Goal: Task Accomplishment & Management: Manage account settings

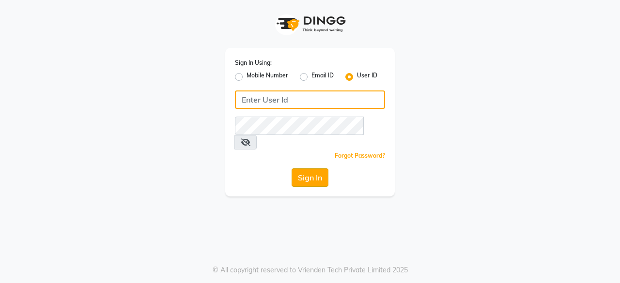
type input "Perfectcare@123"
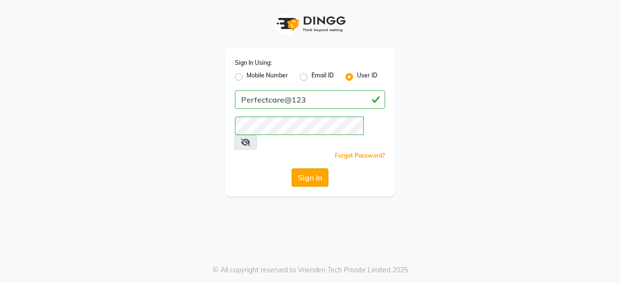
click at [320, 168] on button "Sign In" at bounding box center [309, 177] width 37 height 18
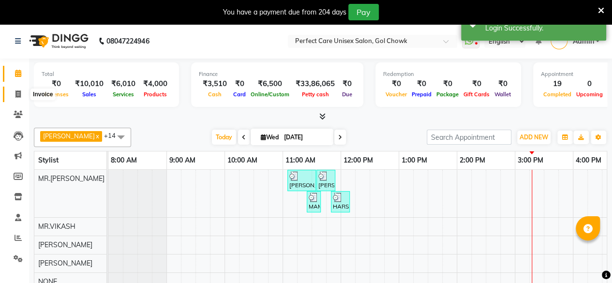
click at [20, 95] on icon at bounding box center [17, 94] width 5 height 7
select select "service"
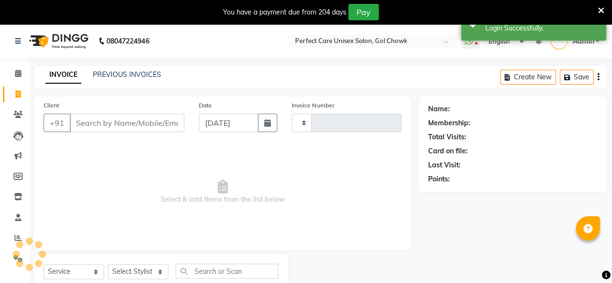
type input "3520"
select select "4751"
click at [108, 118] on input "Client" at bounding box center [127, 123] width 115 height 18
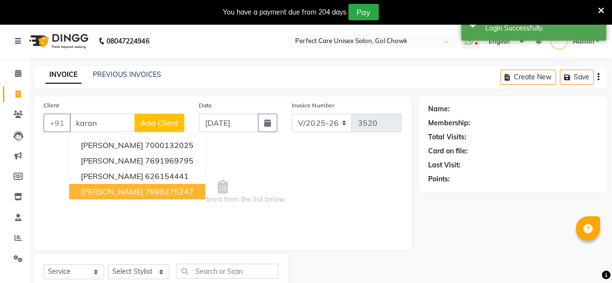
click at [120, 185] on button "KARAN SAHU 7898375247" at bounding box center [137, 191] width 136 height 15
type input "7898375247"
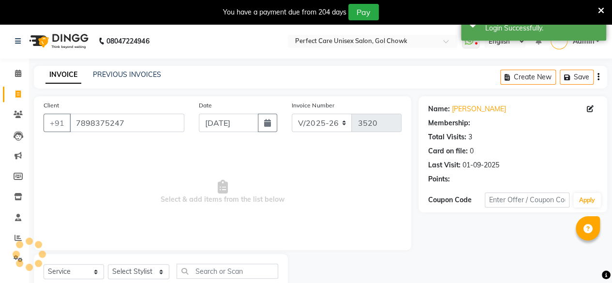
select select "1: Object"
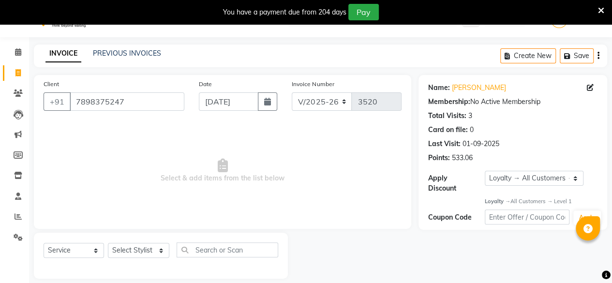
scroll to position [31, 0]
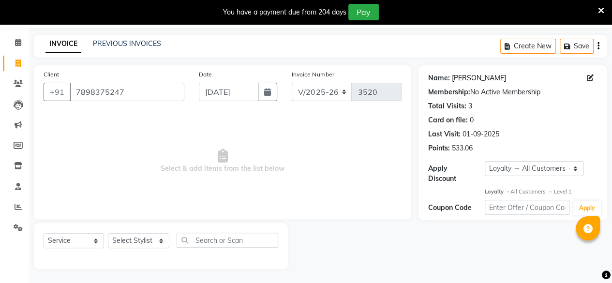
click at [470, 80] on link "[PERSON_NAME]" at bounding box center [479, 78] width 54 height 10
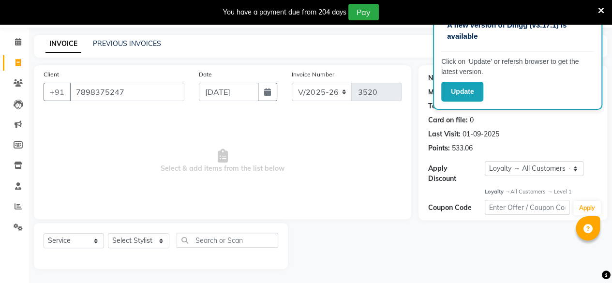
scroll to position [0, 0]
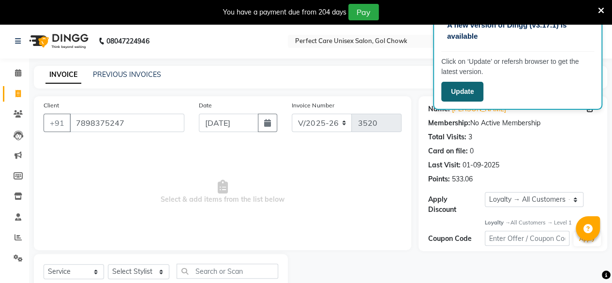
click at [476, 94] on button "Update" at bounding box center [462, 92] width 42 height 20
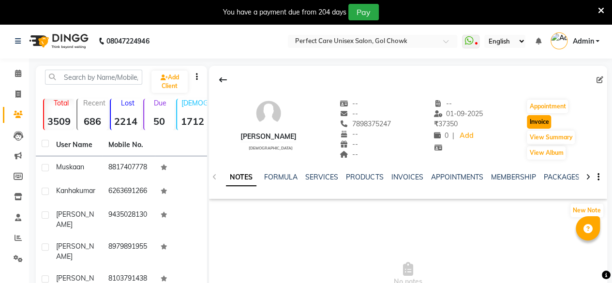
click at [532, 121] on button "Invoice" at bounding box center [539, 122] width 24 height 14
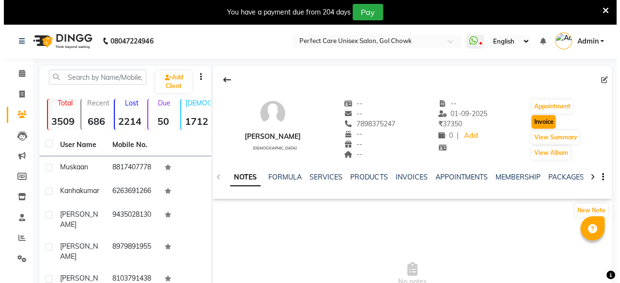
scroll to position [31, 0]
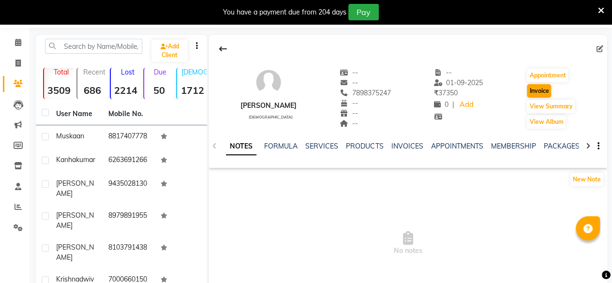
select select "4751"
select select "service"
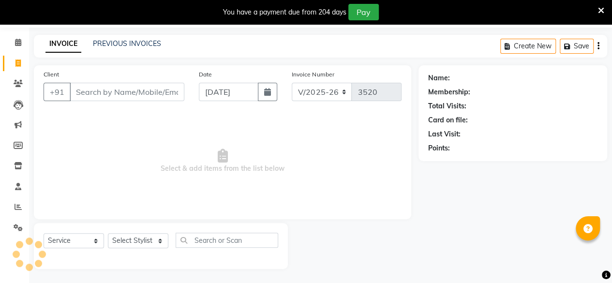
type input "7898375247"
select select "1: Object"
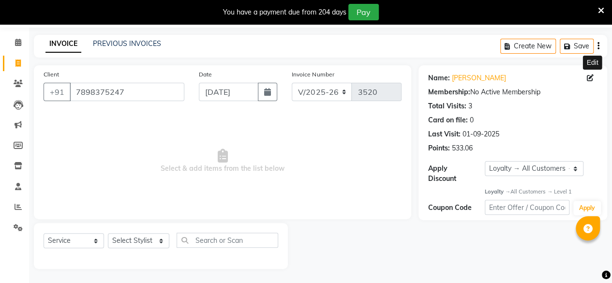
click at [591, 75] on icon at bounding box center [590, 78] width 7 height 7
select select "male"
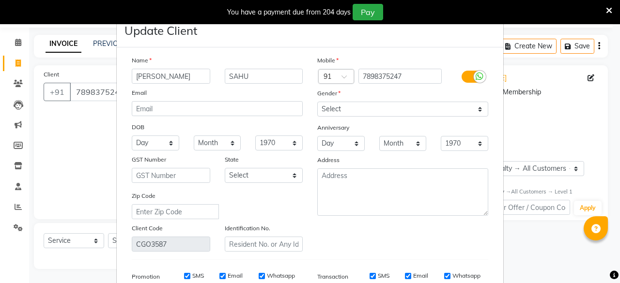
click at [607, 9] on icon at bounding box center [609, 10] width 6 height 9
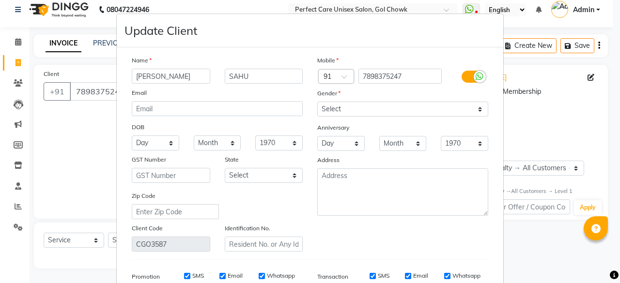
scroll to position [7, 0]
click at [61, 229] on ngb-modal-window "Update Client Name KARAN SAHU Email DOB Day 01 02 03 04 05 06 07 08 09 10 11 12…" at bounding box center [310, 141] width 620 height 283
click at [66, 196] on ngb-modal-window "Update Client Name KARAN SAHU Email DOB Day 01 02 03 04 05 06 07 08 09 10 11 12…" at bounding box center [310, 141] width 620 height 283
click at [21, 45] on ngb-modal-window "Update Client Name KARAN SAHU Email DOB Day 01 02 03 04 05 06 07 08 09 10 11 12…" at bounding box center [310, 141] width 620 height 283
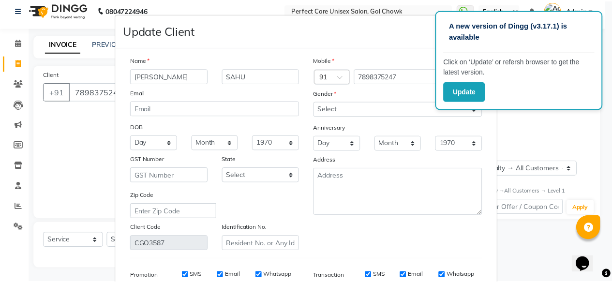
scroll to position [145, 0]
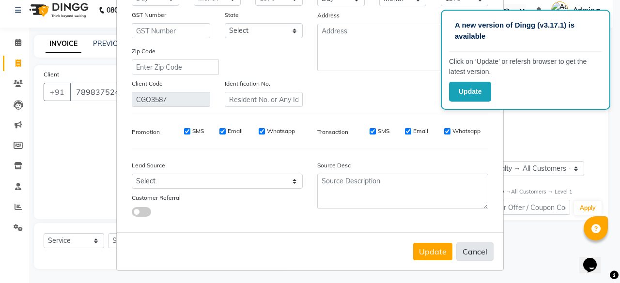
click at [473, 247] on button "Cancel" at bounding box center [474, 252] width 37 height 18
select select
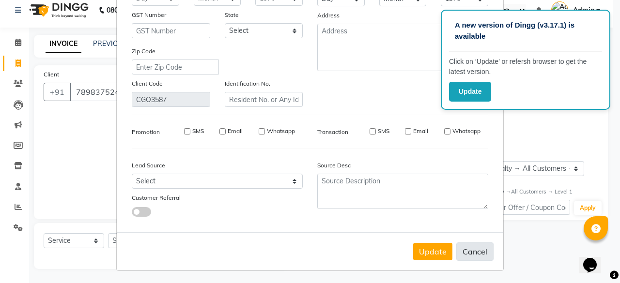
select select
checkbox input "false"
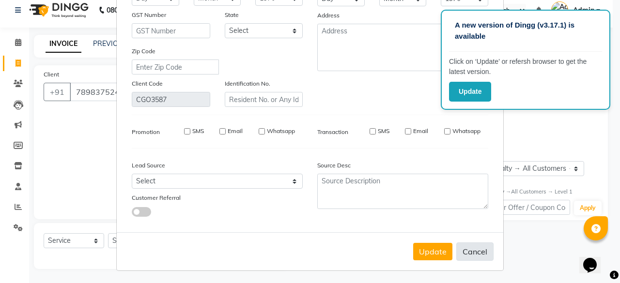
checkbox input "false"
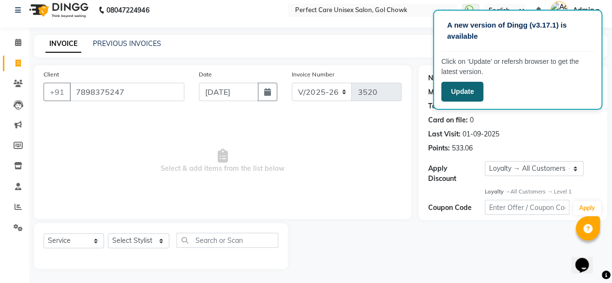
click at [465, 91] on button "Update" at bounding box center [462, 92] width 42 height 20
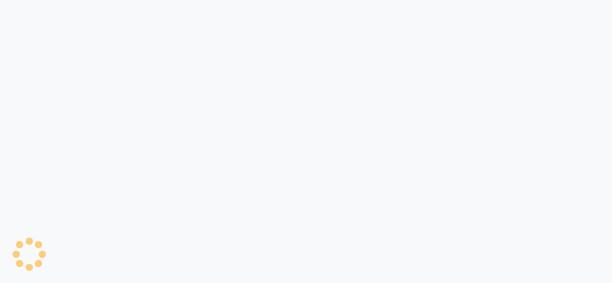
select select "4751"
select select "service"
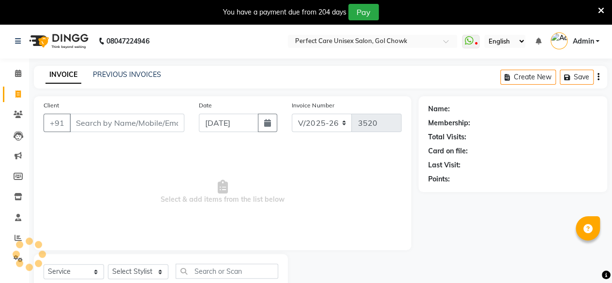
type input "7898375247"
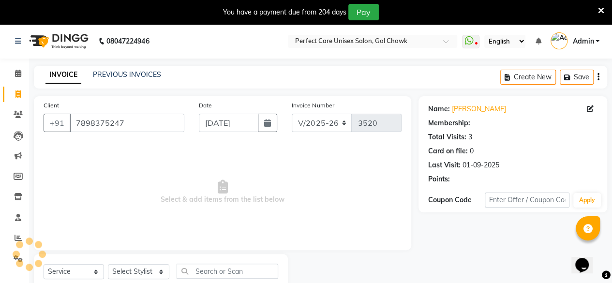
select select "1: Object"
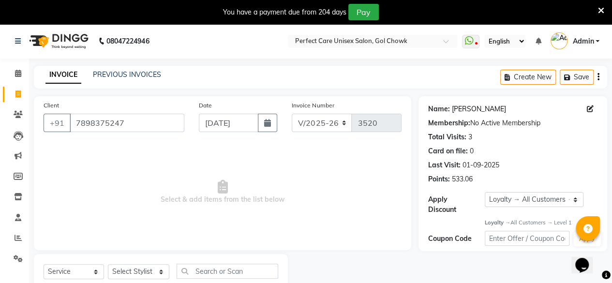
click at [469, 110] on link "[PERSON_NAME]" at bounding box center [479, 109] width 54 height 10
click at [472, 109] on link "[PERSON_NAME]" at bounding box center [479, 109] width 54 height 10
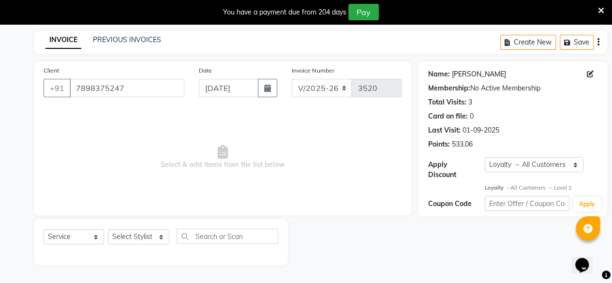
click at [470, 76] on link "[PERSON_NAME]" at bounding box center [479, 74] width 54 height 10
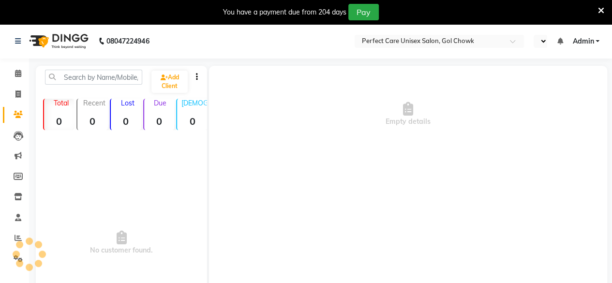
select select "en"
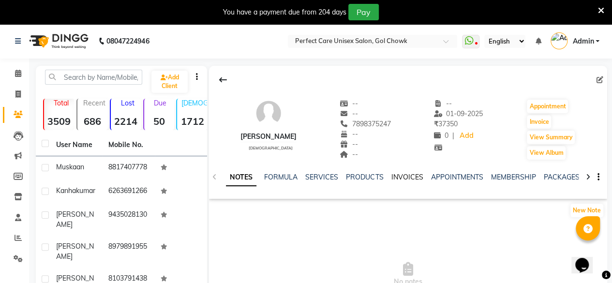
click at [404, 177] on link "INVOICES" at bounding box center [407, 177] width 32 height 9
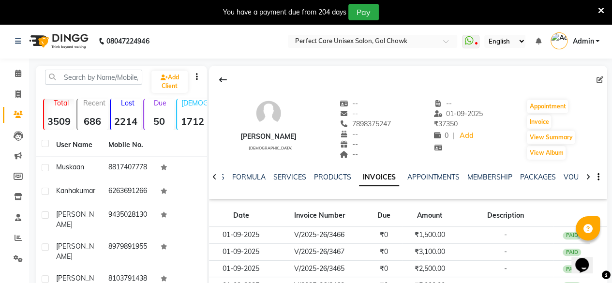
scroll to position [184, 0]
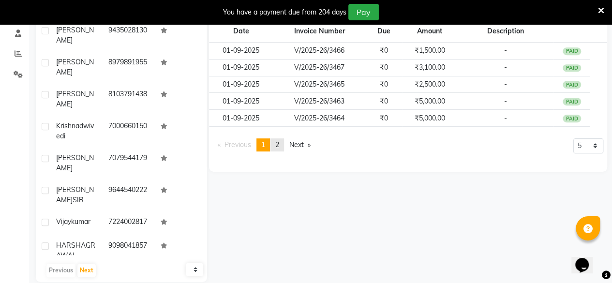
click at [283, 145] on link "page 2" at bounding box center [278, 144] width 14 height 13
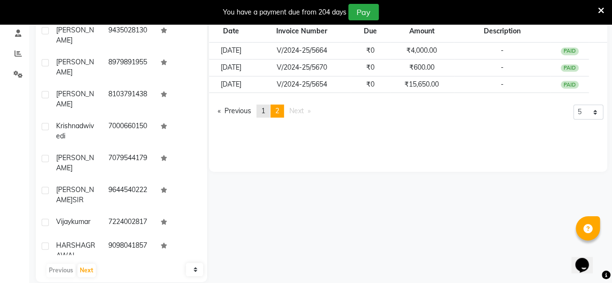
click at [263, 115] on link "page 1" at bounding box center [264, 111] width 14 height 13
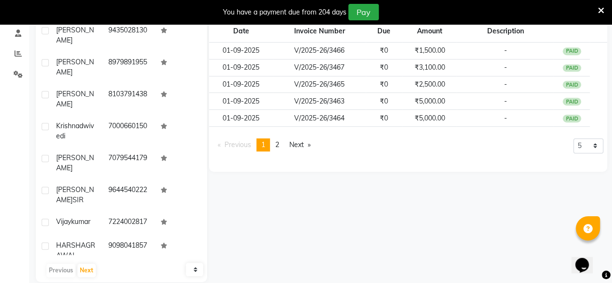
click at [601, 12] on icon at bounding box center [601, 10] width 6 height 9
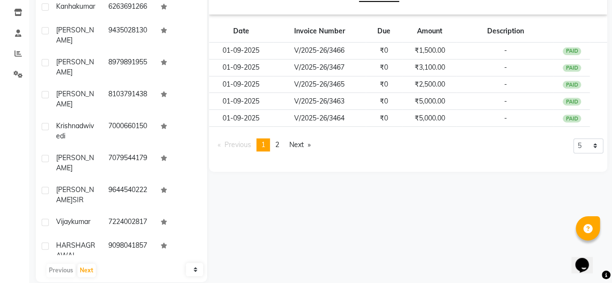
scroll to position [0, 0]
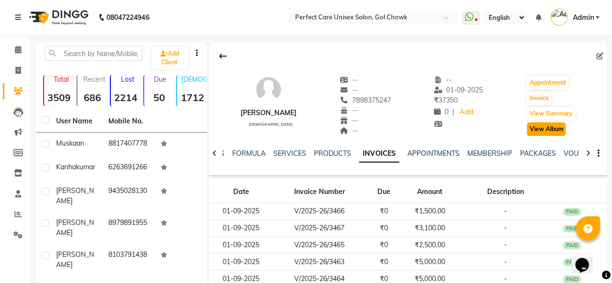
click at [540, 130] on button "View Album" at bounding box center [546, 129] width 39 height 14
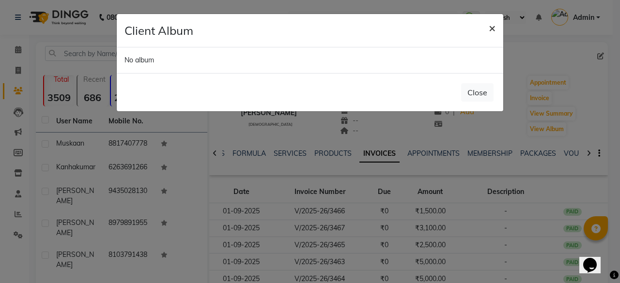
click at [491, 27] on span "×" at bounding box center [491, 27] width 7 height 15
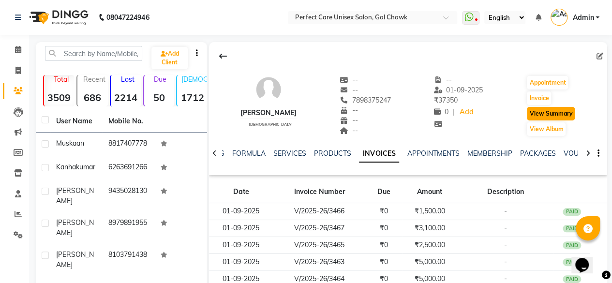
click at [544, 115] on button "View Summary" at bounding box center [551, 114] width 48 height 14
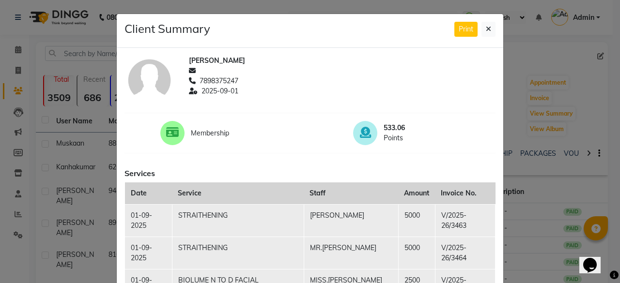
click at [460, 20] on div "Client Summary Print" at bounding box center [310, 31] width 386 height 34
click at [460, 28] on button "Print" at bounding box center [465, 29] width 23 height 15
click at [487, 29] on icon at bounding box center [488, 29] width 5 height 7
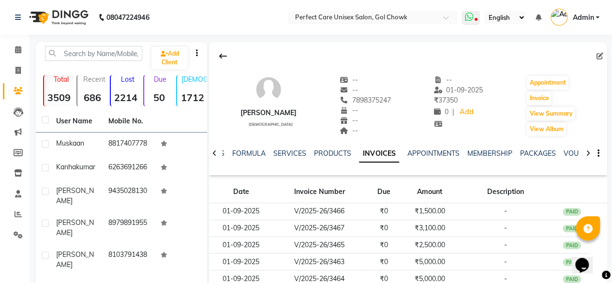
click at [470, 17] on icon at bounding box center [469, 17] width 9 height 10
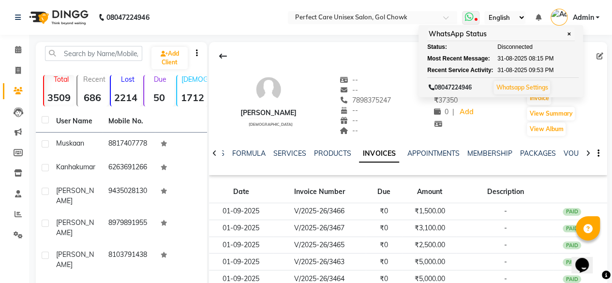
click at [524, 87] on link "Whatsapp Settings" at bounding box center [522, 87] width 52 height 7
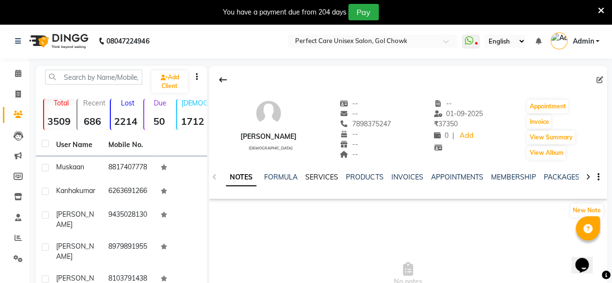
click at [315, 177] on link "SERVICES" at bounding box center [321, 177] width 33 height 9
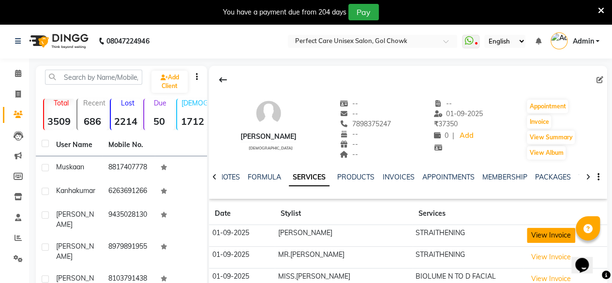
click at [545, 239] on button "View Invoice" at bounding box center [551, 235] width 48 height 15
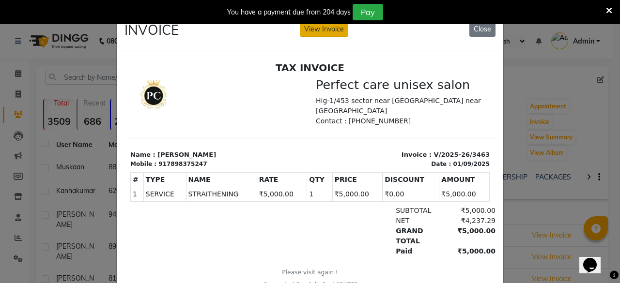
click at [307, 29] on button "View Invoice" at bounding box center [324, 29] width 48 height 15
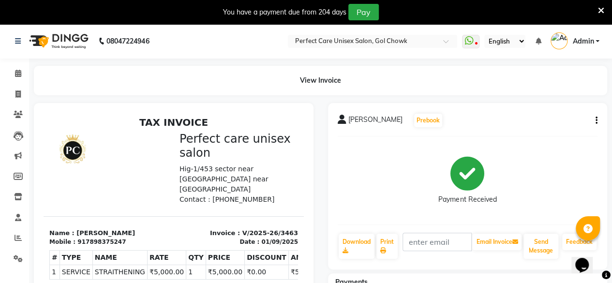
click at [111, 276] on span "STRAITHENING" at bounding box center [120, 272] width 50 height 10
click at [598, 123] on div "KARAN SAHU Prebook Payment Received Download Print Email Invoice Send Message F…" at bounding box center [468, 186] width 280 height 167
click at [597, 121] on icon "button" at bounding box center [597, 121] width 2 height 0
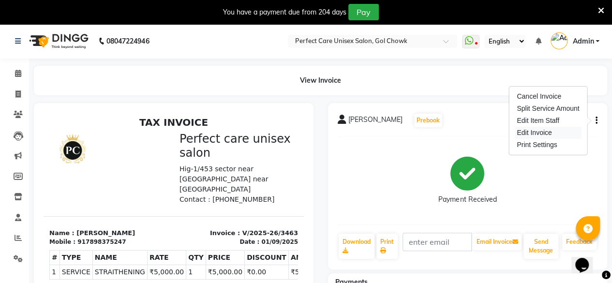
click at [532, 132] on div "Edit Invoice" at bounding box center [548, 133] width 66 height 12
select select "service"
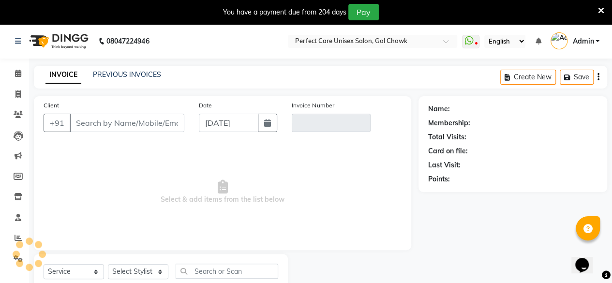
scroll to position [31, 0]
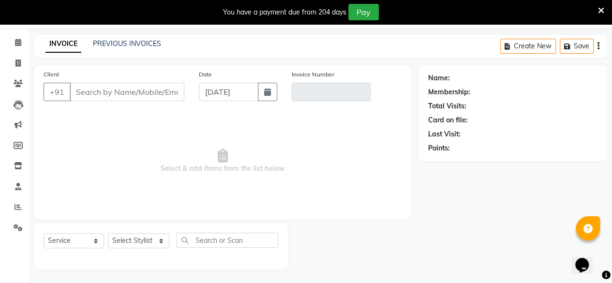
type input "7898375247"
type input "V/2025-26/3463"
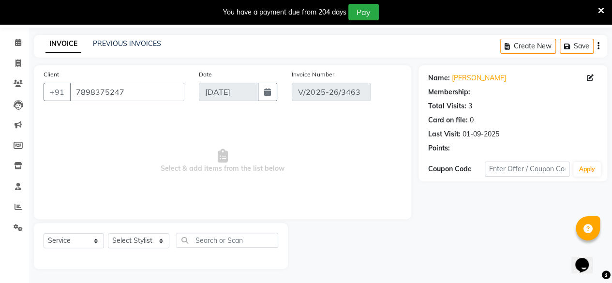
type input "01-09-2025"
select select "select"
select select "1: Object"
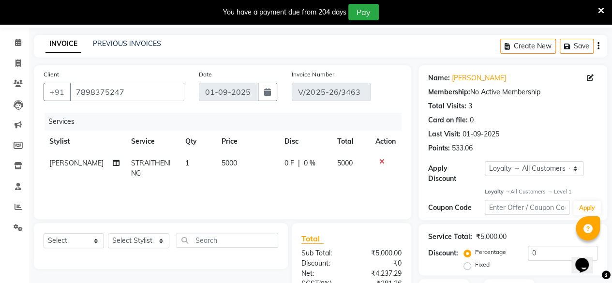
click at [148, 167] on td "STRAITHENING" at bounding box center [152, 168] width 54 height 32
select select "78640"
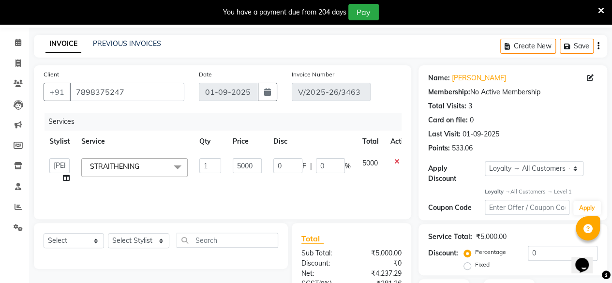
click at [600, 8] on icon at bounding box center [601, 10] width 6 height 9
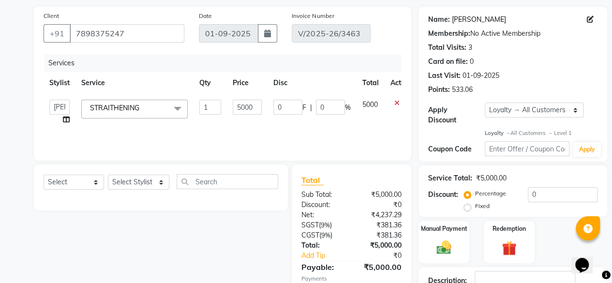
click at [466, 17] on link "Karan Sahu" at bounding box center [479, 20] width 54 height 10
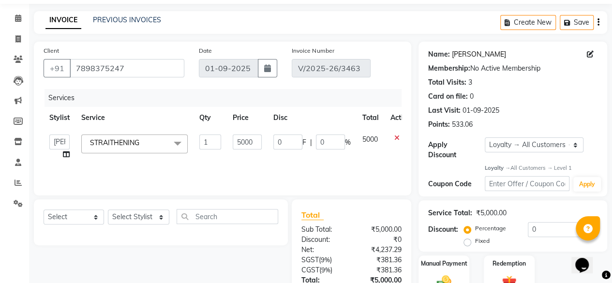
scroll to position [66, 0]
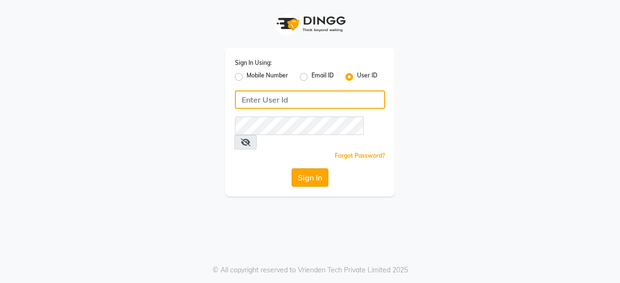
type input "Perfectcare@123"
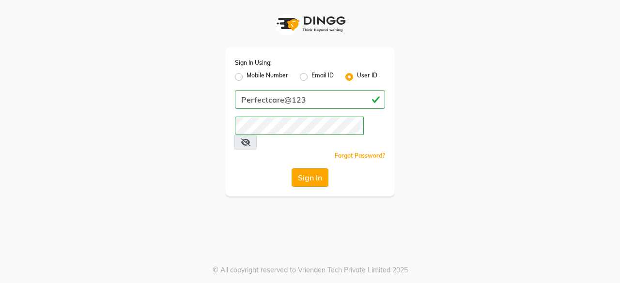
click at [306, 168] on button "Sign In" at bounding box center [309, 177] width 37 height 18
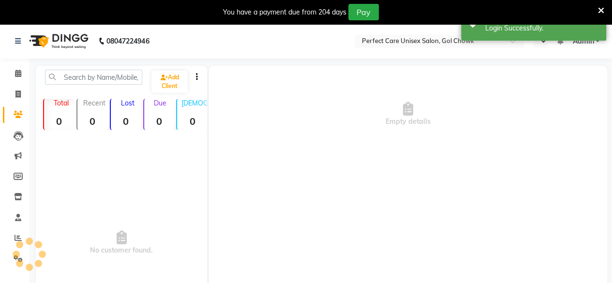
select select "en"
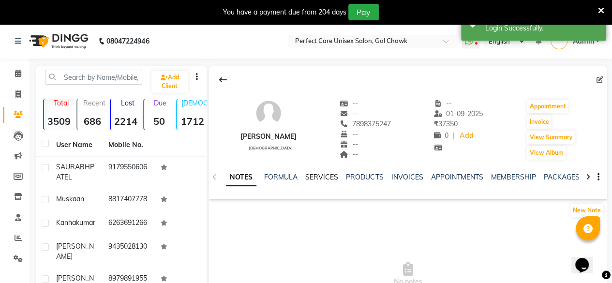
click at [321, 178] on link "SERVICES" at bounding box center [321, 177] width 33 height 9
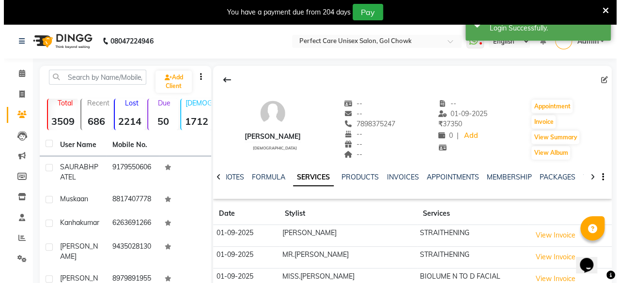
scroll to position [184, 0]
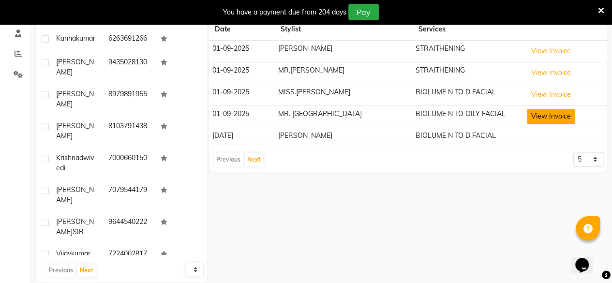
click at [535, 110] on button "View Invoice" at bounding box center [551, 116] width 48 height 15
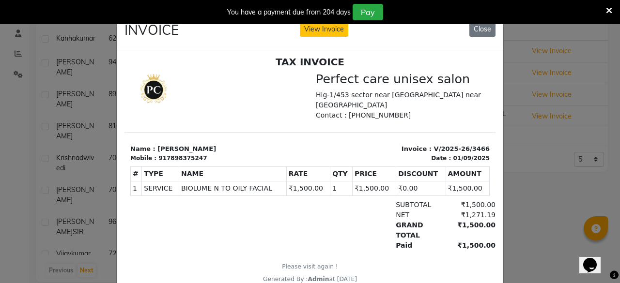
scroll to position [8, 0]
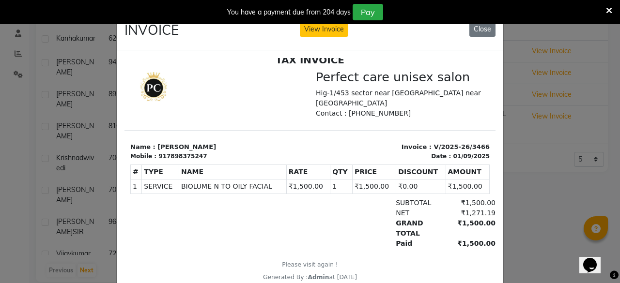
drag, startPoint x: 489, startPoint y: 265, endPoint x: 325, endPoint y: 82, distance: 245.8
click at [314, 31] on button "View Invoice" at bounding box center [324, 29] width 48 height 15
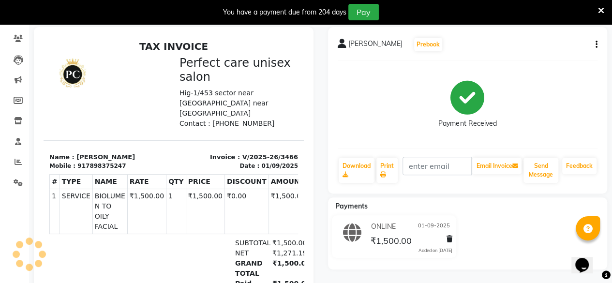
scroll to position [135, 0]
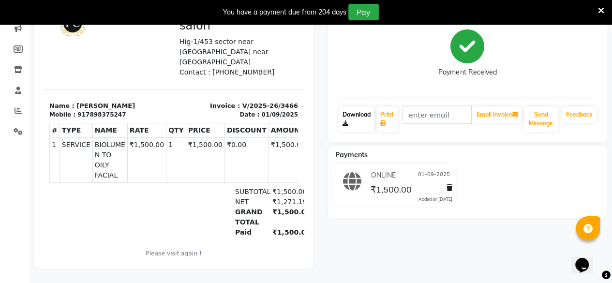
click at [352, 109] on link "Download" at bounding box center [357, 118] width 36 height 25
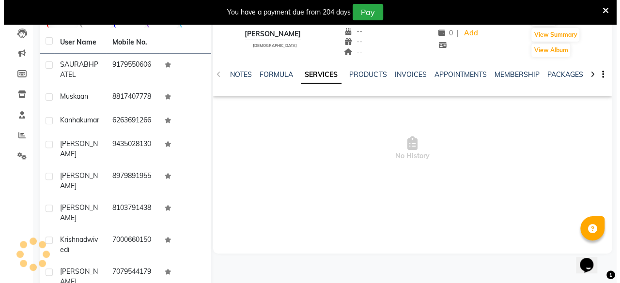
scroll to position [135, 0]
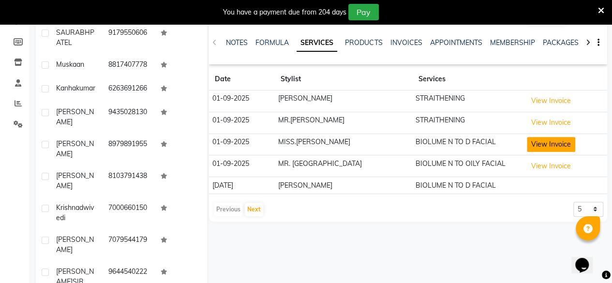
click at [537, 144] on button "View Invoice" at bounding box center [551, 144] width 48 height 15
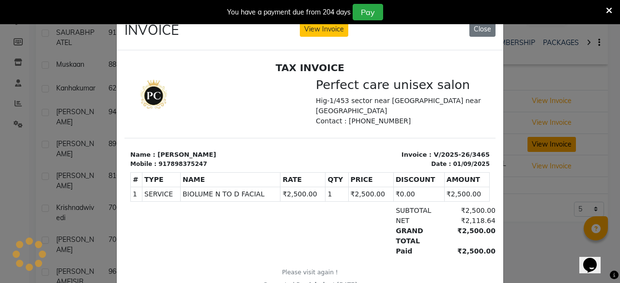
scroll to position [0, 0]
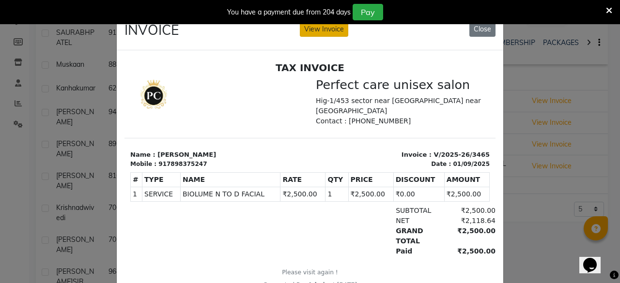
click at [330, 29] on button "View Invoice" at bounding box center [324, 29] width 48 height 15
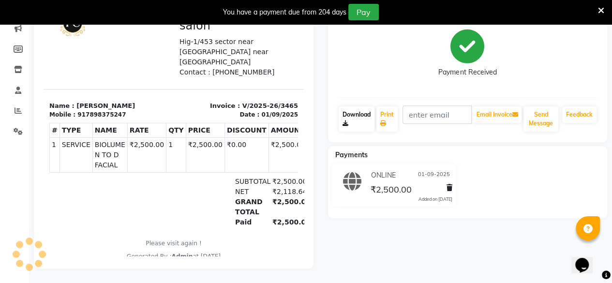
click at [351, 106] on link "Download" at bounding box center [357, 118] width 36 height 25
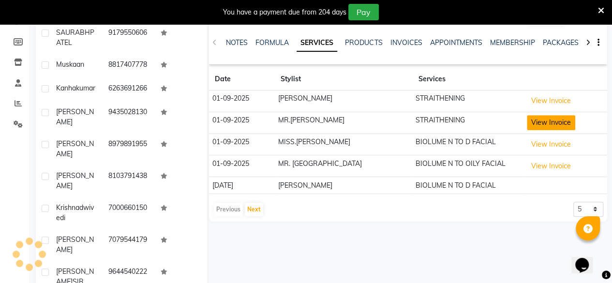
click at [530, 121] on button "View Invoice" at bounding box center [551, 122] width 48 height 15
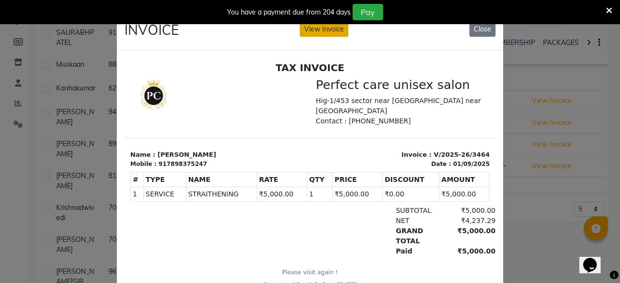
click at [323, 30] on button "View Invoice" at bounding box center [324, 29] width 48 height 15
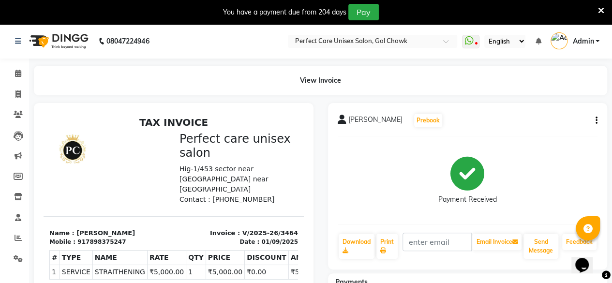
click at [603, 6] on icon at bounding box center [601, 10] width 6 height 9
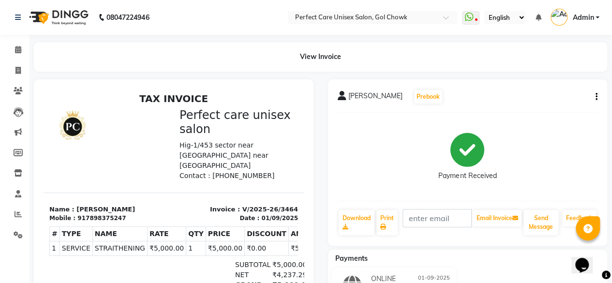
click at [596, 97] on icon "button" at bounding box center [597, 97] width 2 height 0
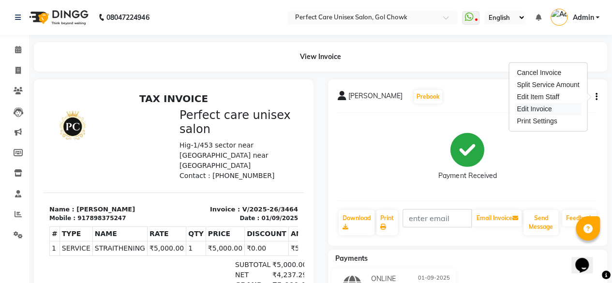
click at [532, 106] on div "Edit Invoice" at bounding box center [548, 109] width 66 height 12
select select "service"
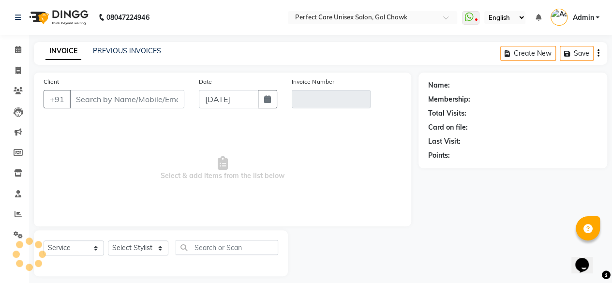
scroll to position [7, 0]
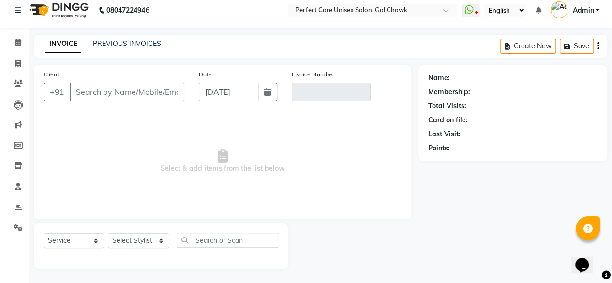
type input "7898375247"
type input "V/2025-26/3464"
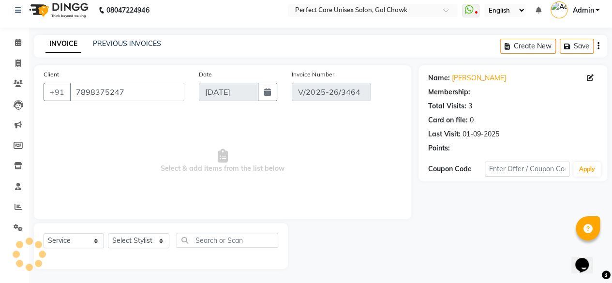
select select "1: Object"
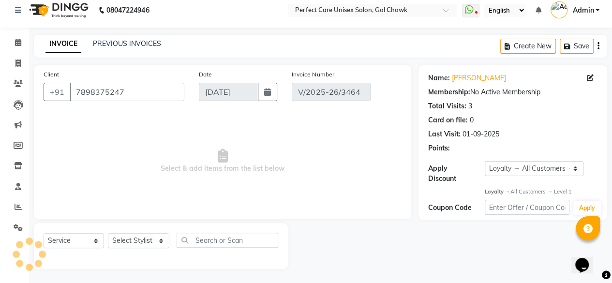
type input "01-09-2025"
select select "select"
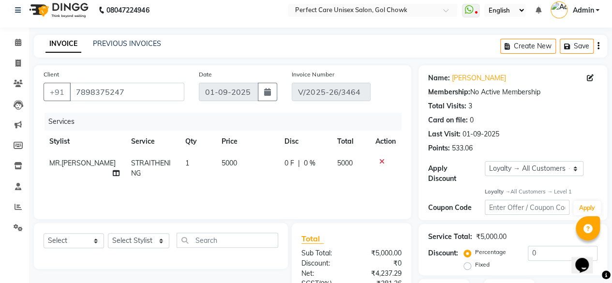
click at [131, 160] on span "STRAITHENING" at bounding box center [151, 168] width 40 height 19
select select "28404"
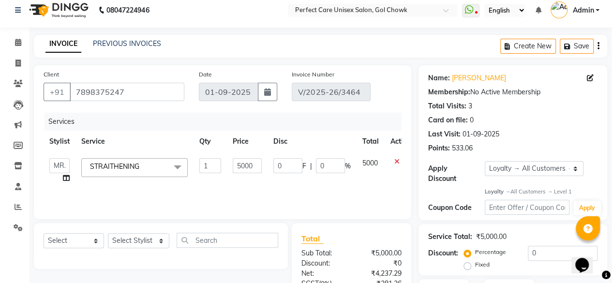
click at [130, 160] on span "STRAITHENING x" at bounding box center [134, 167] width 106 height 19
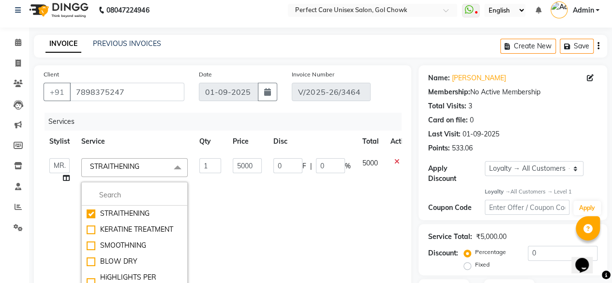
click at [130, 160] on span "STRAITHENING x" at bounding box center [134, 167] width 106 height 19
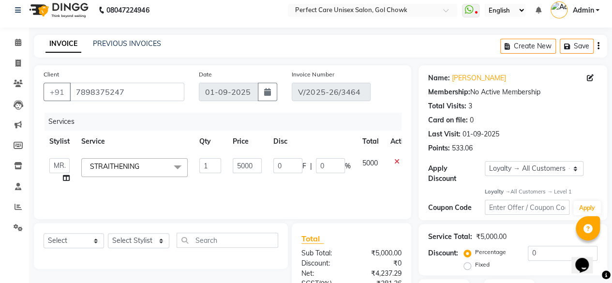
click at [130, 160] on span "STRAITHENING x" at bounding box center [134, 167] width 106 height 19
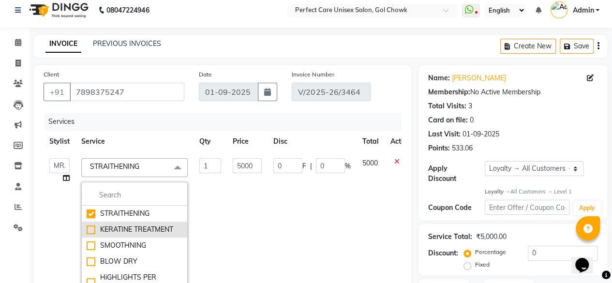
click at [86, 227] on li "KERATINE TREATMENT" at bounding box center [135, 230] width 106 height 16
checkbox input "false"
checkbox input "true"
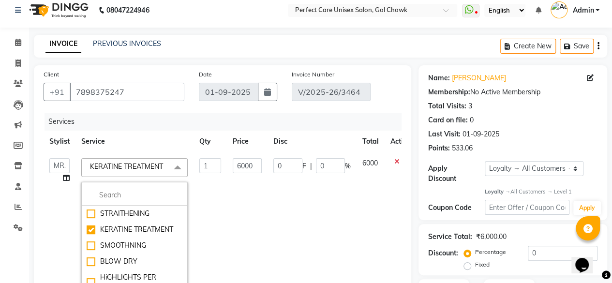
click at [250, 203] on td "6000" at bounding box center [247, 229] width 41 height 155
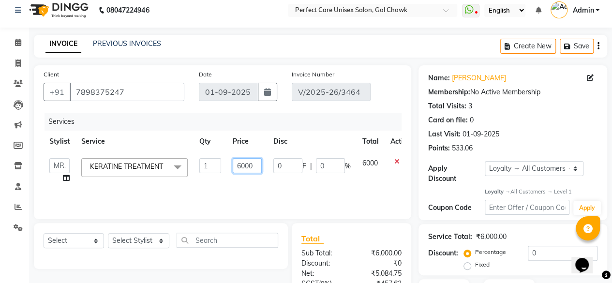
click at [241, 162] on input "6000" at bounding box center [247, 165] width 29 height 15
type input "5000"
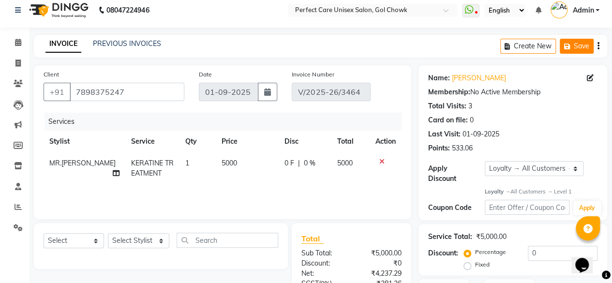
click at [568, 42] on button "Save" at bounding box center [577, 46] width 34 height 15
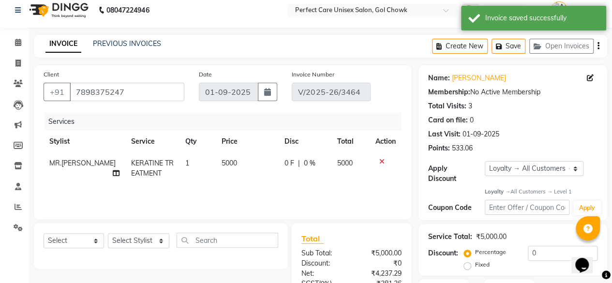
scroll to position [201, 0]
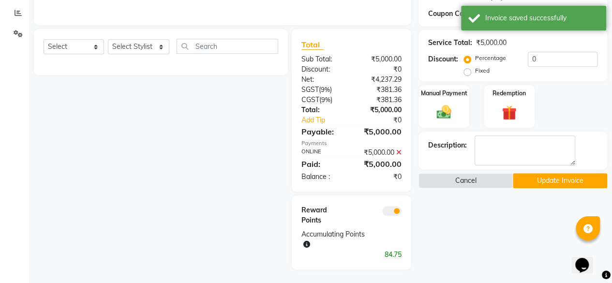
click at [562, 182] on button "Update Invoice" at bounding box center [560, 180] width 94 height 15
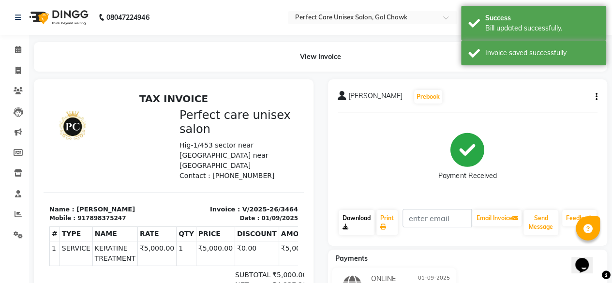
click at [359, 220] on link "Download" at bounding box center [357, 222] width 36 height 25
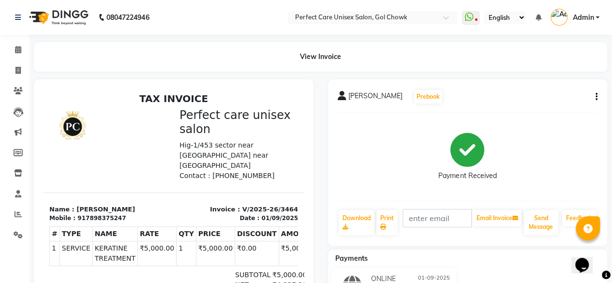
scroll to position [7, 0]
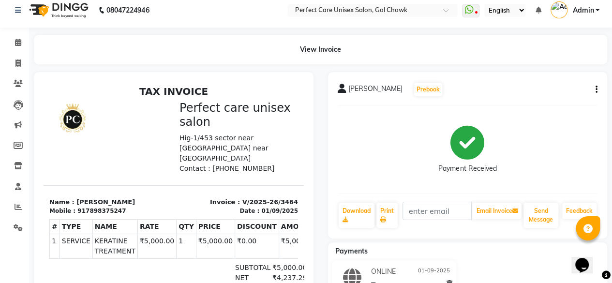
select select "service"
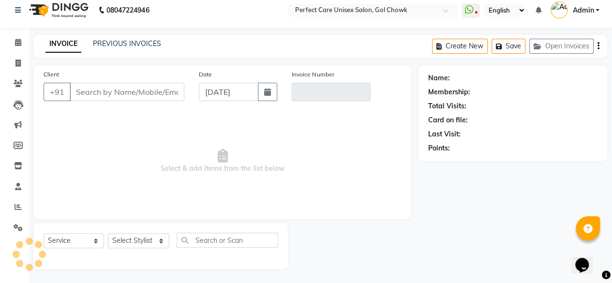
type input "7898375247"
type input "V/2025-26/3464"
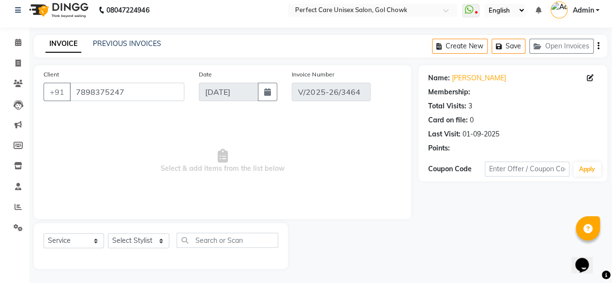
select select "1: Object"
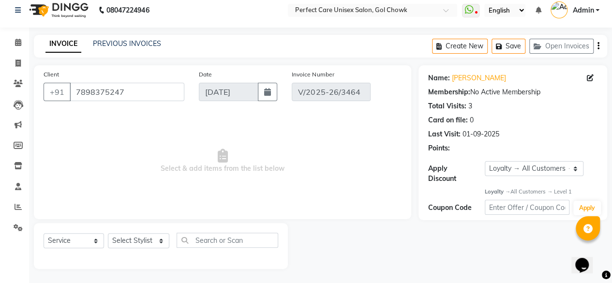
type input "01-09-2025"
select select "select"
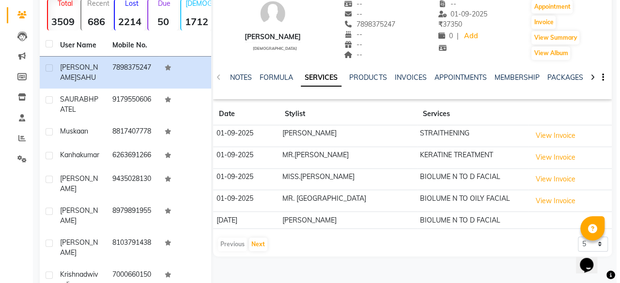
scroll to position [101, 0]
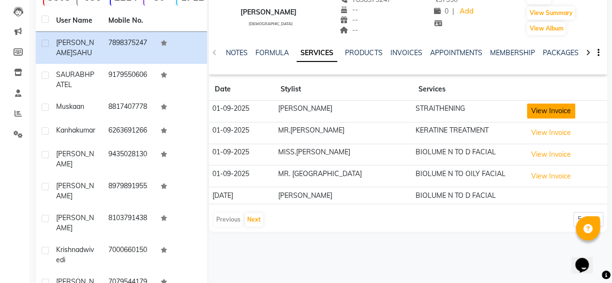
click at [530, 108] on button "View Invoice" at bounding box center [551, 111] width 48 height 15
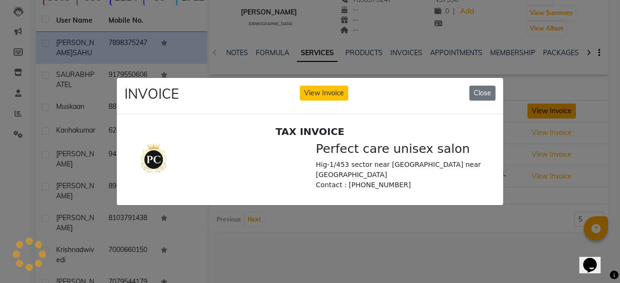
scroll to position [0, 0]
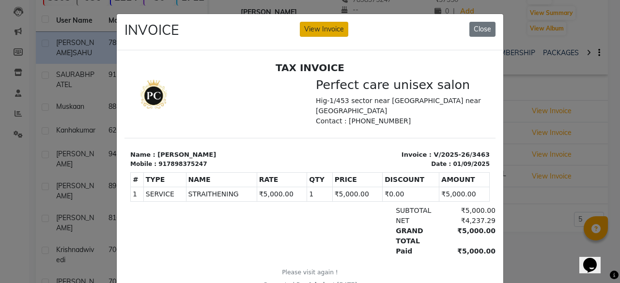
click at [307, 22] on button "View Invoice" at bounding box center [324, 29] width 48 height 15
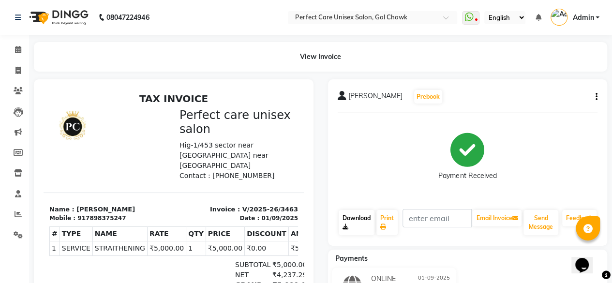
click at [351, 214] on link "Download" at bounding box center [357, 222] width 36 height 25
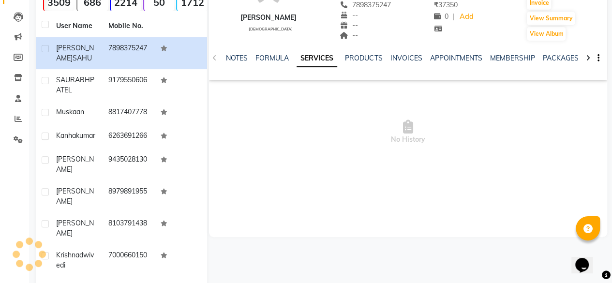
scroll to position [98, 0]
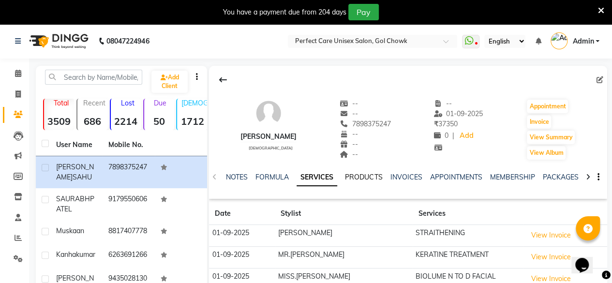
click at [361, 177] on link "PRODUCTS" at bounding box center [363, 177] width 37 height 9
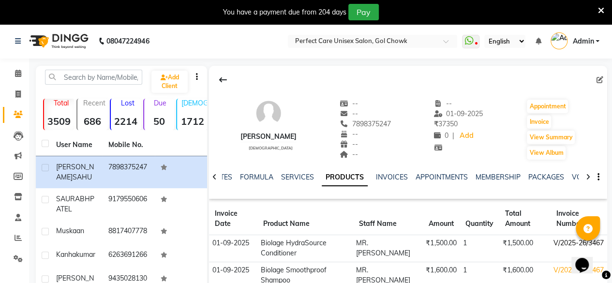
click at [559, 240] on td "V/2025-26/3467" at bounding box center [578, 248] width 57 height 27
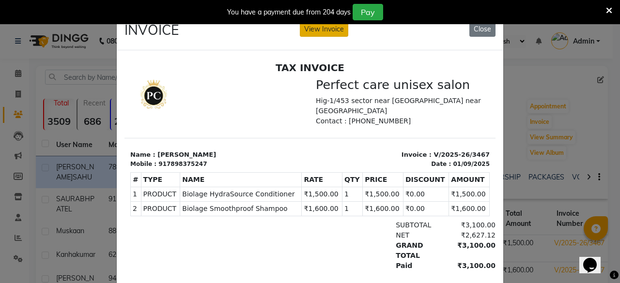
click at [326, 31] on button "View Invoice" at bounding box center [324, 29] width 48 height 15
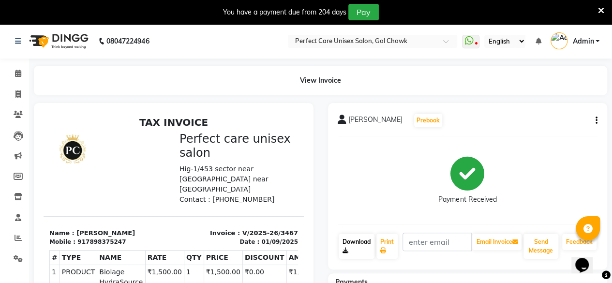
click at [358, 252] on link "Download" at bounding box center [357, 246] width 36 height 25
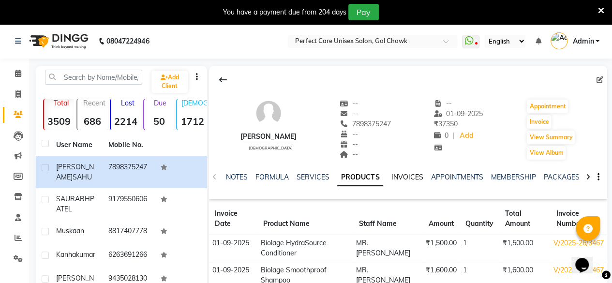
click at [411, 177] on link "INVOICES" at bounding box center [407, 177] width 32 height 9
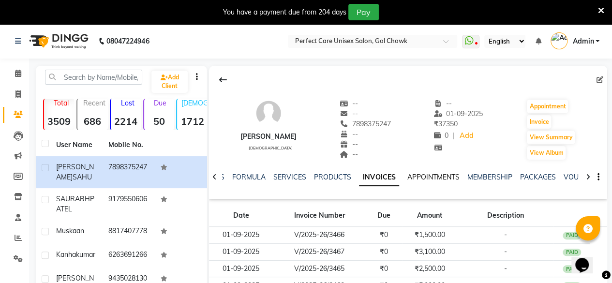
click at [436, 178] on link "APPOINTMENTS" at bounding box center [433, 177] width 52 height 9
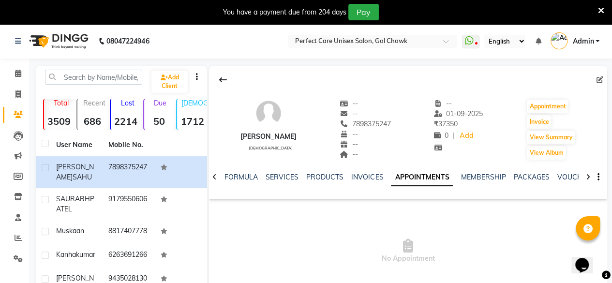
click at [471, 170] on div "NOTES FORMULA SERVICES PRODUCTS INVOICES APPOINTMENTS MEMBERSHIP PACKAGES VOUCH…" at bounding box center [408, 177] width 398 height 33
click at [474, 177] on link "MEMBERSHIP" at bounding box center [483, 177] width 45 height 9
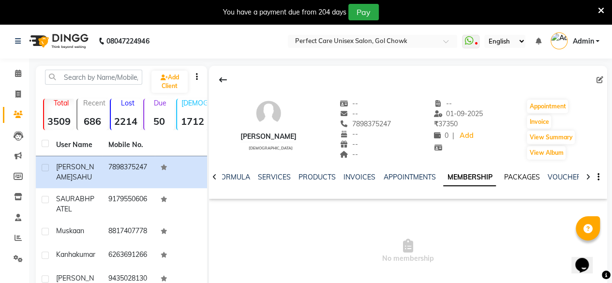
click at [520, 173] on link "PACKAGES" at bounding box center [522, 177] width 36 height 9
click at [545, 172] on div "VOUCHERS" at bounding box center [559, 177] width 38 height 10
click at [550, 177] on link "VOUCHERS" at bounding box center [559, 177] width 38 height 9
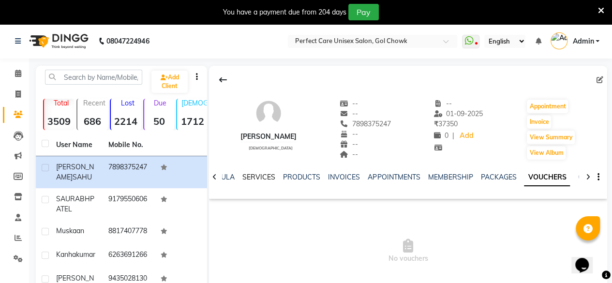
click at [250, 177] on link "SERVICES" at bounding box center [259, 177] width 33 height 9
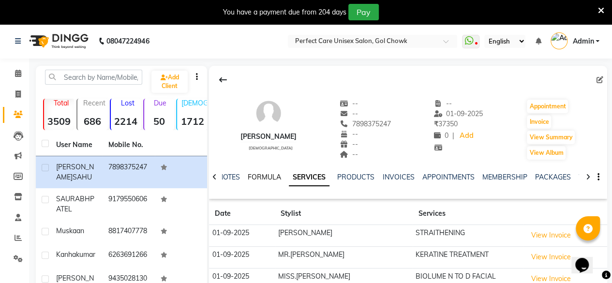
click at [250, 177] on link "FORMULA" at bounding box center [264, 177] width 33 height 9
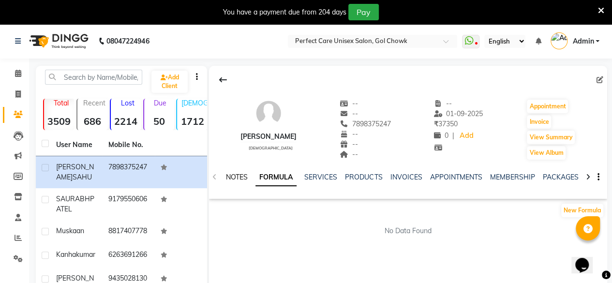
click at [237, 178] on link "NOTES" at bounding box center [237, 177] width 22 height 9
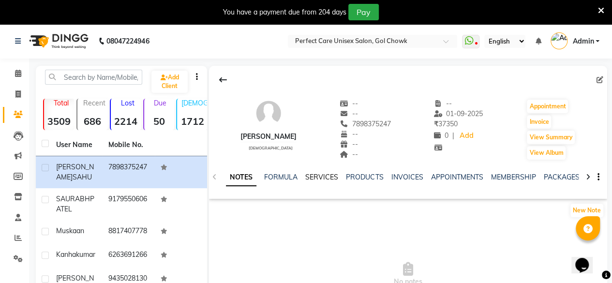
click at [328, 174] on link "SERVICES" at bounding box center [321, 177] width 33 height 9
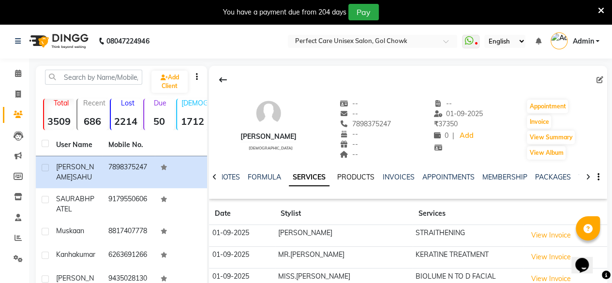
click at [349, 176] on link "PRODUCTS" at bounding box center [355, 177] width 37 height 9
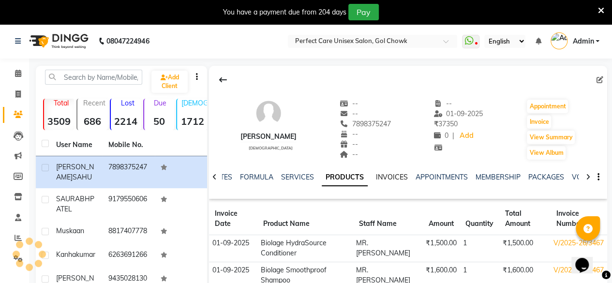
click at [383, 175] on link "INVOICES" at bounding box center [392, 177] width 32 height 9
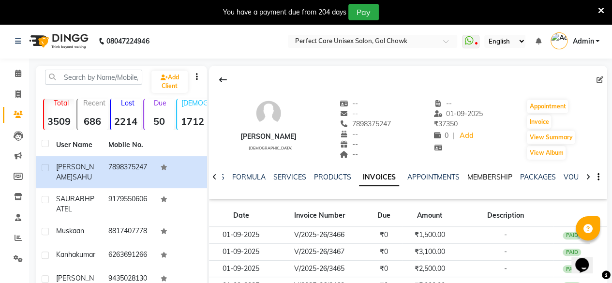
scroll to position [193, 0]
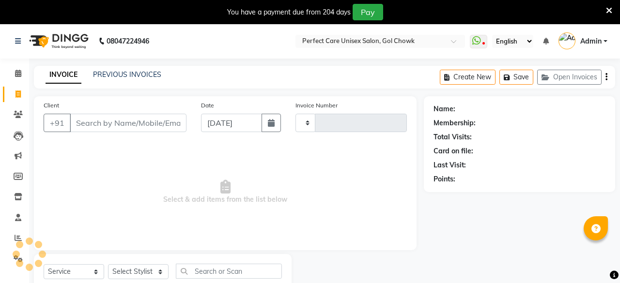
select select "service"
type input "3521"
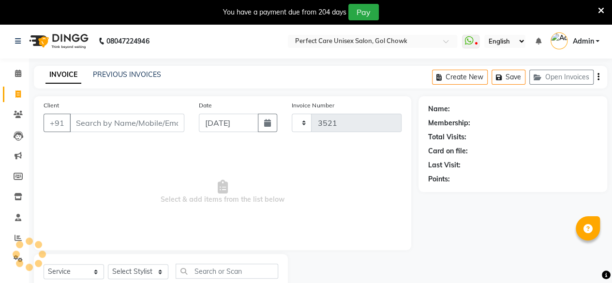
select select "4751"
click at [600, 10] on icon at bounding box center [601, 10] width 6 height 9
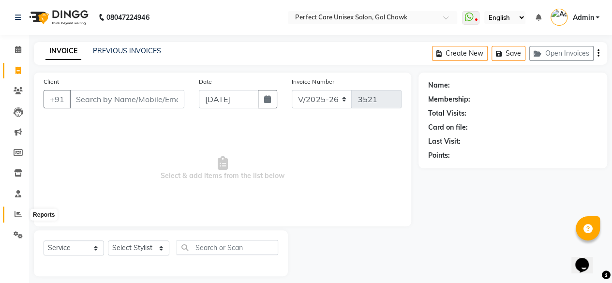
click at [13, 214] on span at bounding box center [18, 214] width 17 height 11
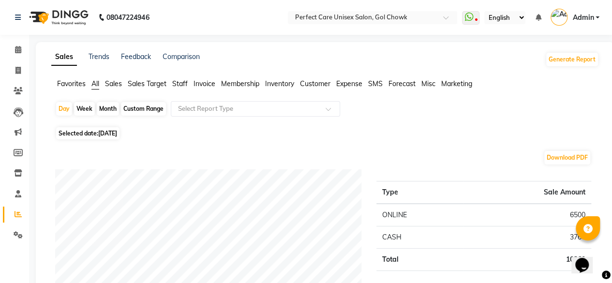
click at [106, 109] on div "Month" at bounding box center [108, 109] width 22 height 14
select select "9"
select select "2025"
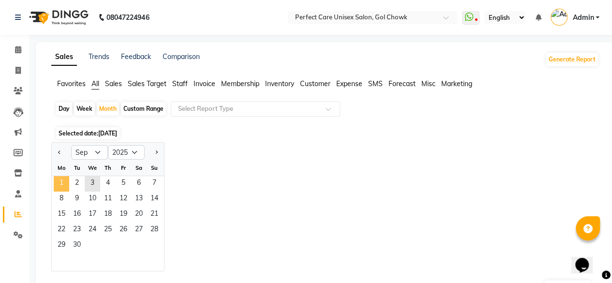
click at [66, 179] on span "1" at bounding box center [61, 183] width 15 height 15
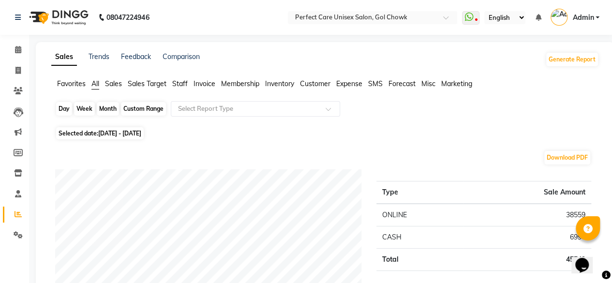
click at [104, 107] on div "Month" at bounding box center [108, 109] width 22 height 14
select select "9"
select select "2025"
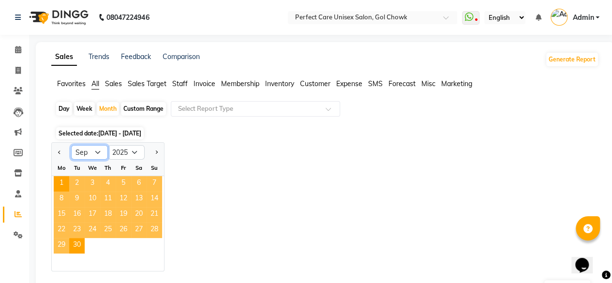
click at [91, 146] on select "Jan Feb Mar Apr May Jun [DATE] Aug Sep Oct Nov Dec" at bounding box center [89, 152] width 37 height 15
select select "8"
click at [71, 145] on select "Jan Feb Mar Apr May Jun [DATE] Aug Sep Oct Nov Dec" at bounding box center [89, 152] width 37 height 15
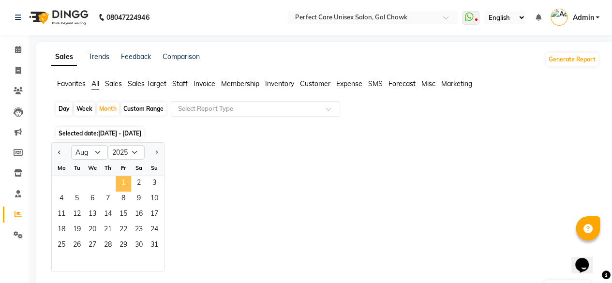
click at [123, 179] on span "1" at bounding box center [123, 183] width 15 height 15
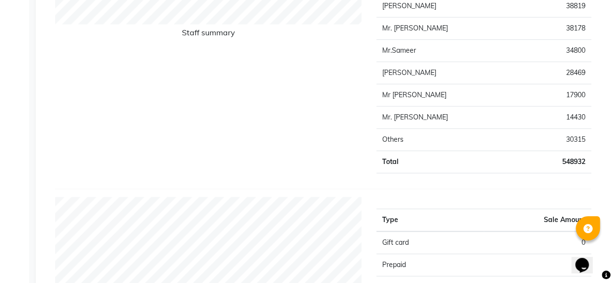
scroll to position [248, 0]
